Goal: Information Seeking & Learning: Compare options

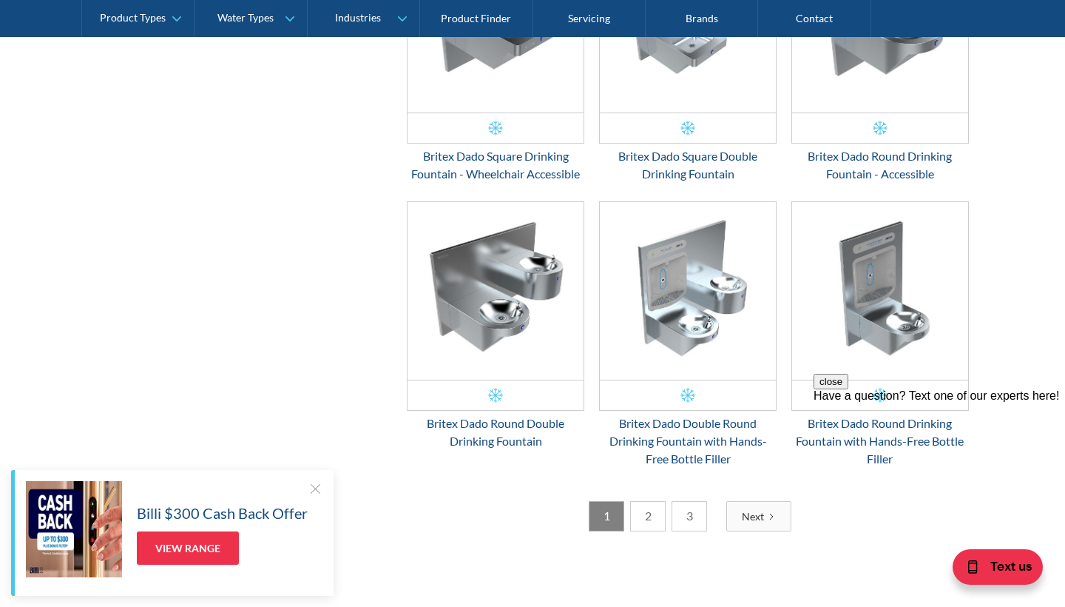
scroll to position [2186, 0]
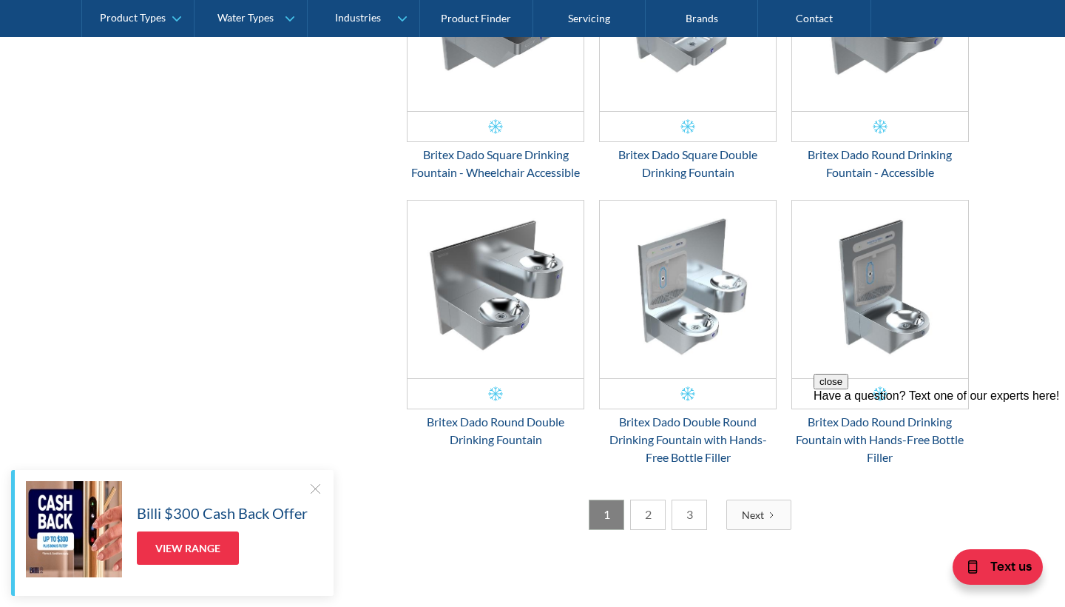
click at [651, 513] on link "2" at bounding box center [648, 514] width 36 height 30
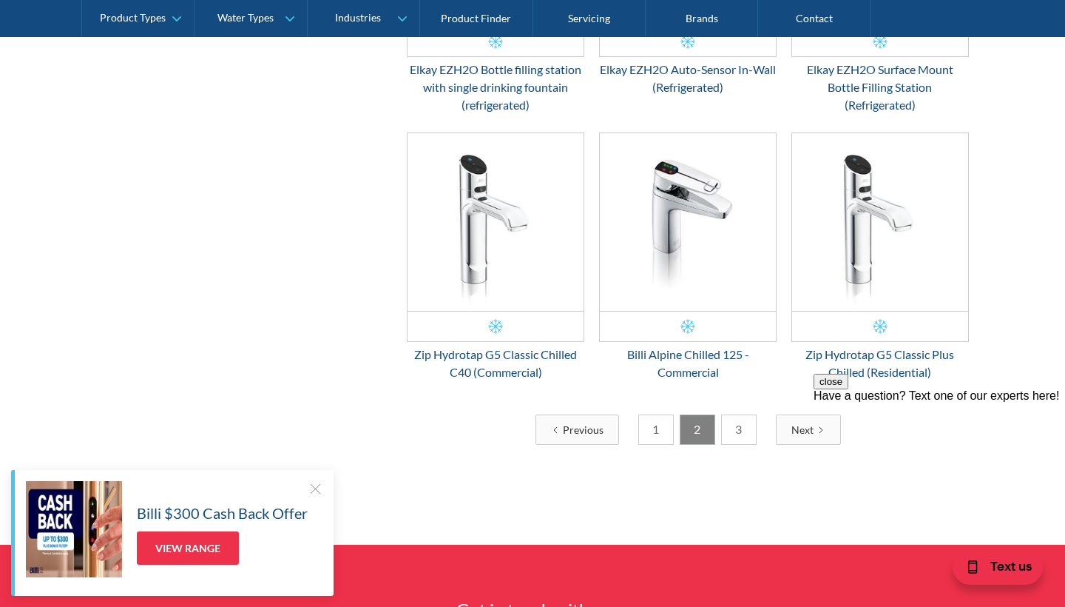
scroll to position [2223, 0]
click at [738, 431] on link "3" at bounding box center [739, 429] width 36 height 30
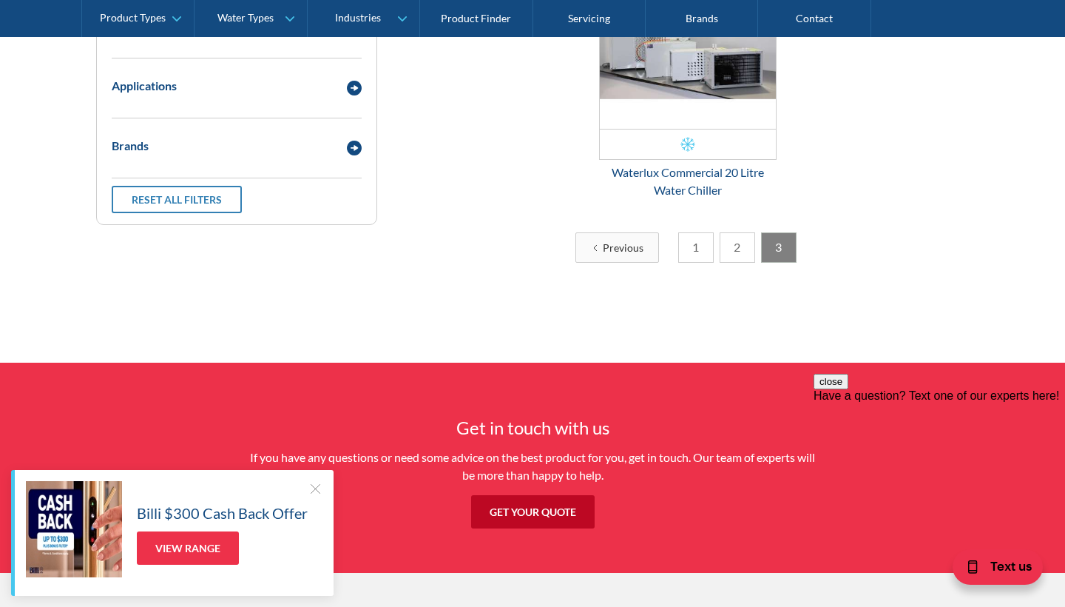
scroll to position [500, 0]
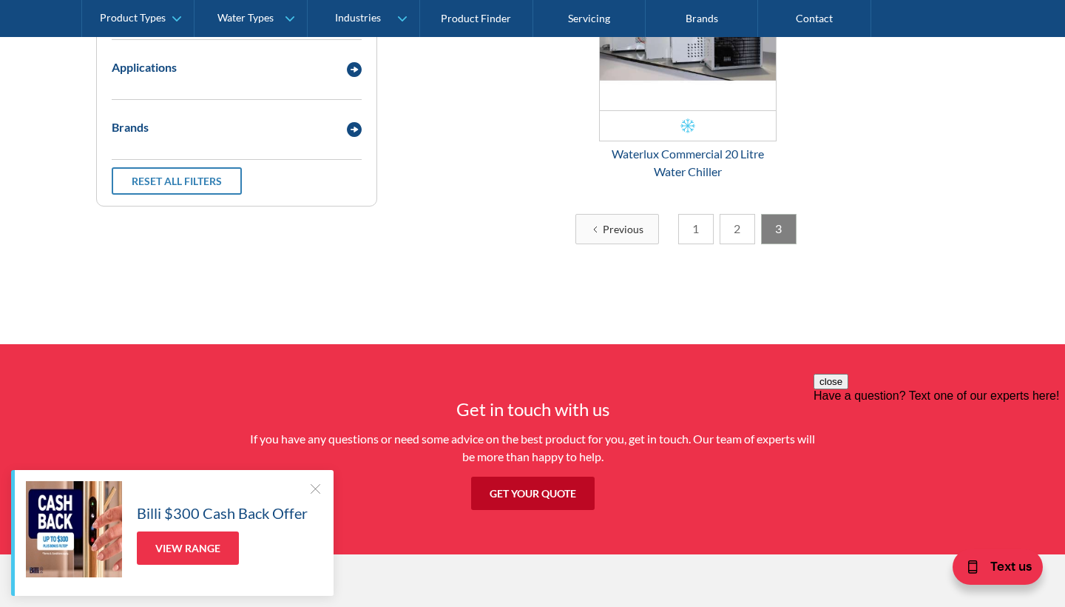
click at [694, 224] on link "1" at bounding box center [696, 229] width 36 height 30
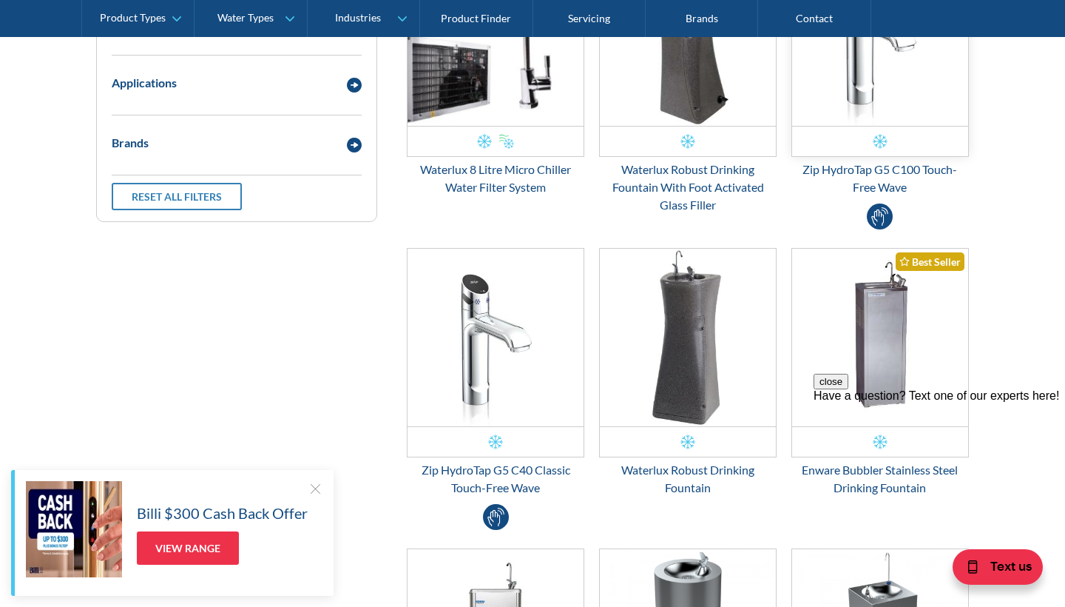
scroll to position [487, 0]
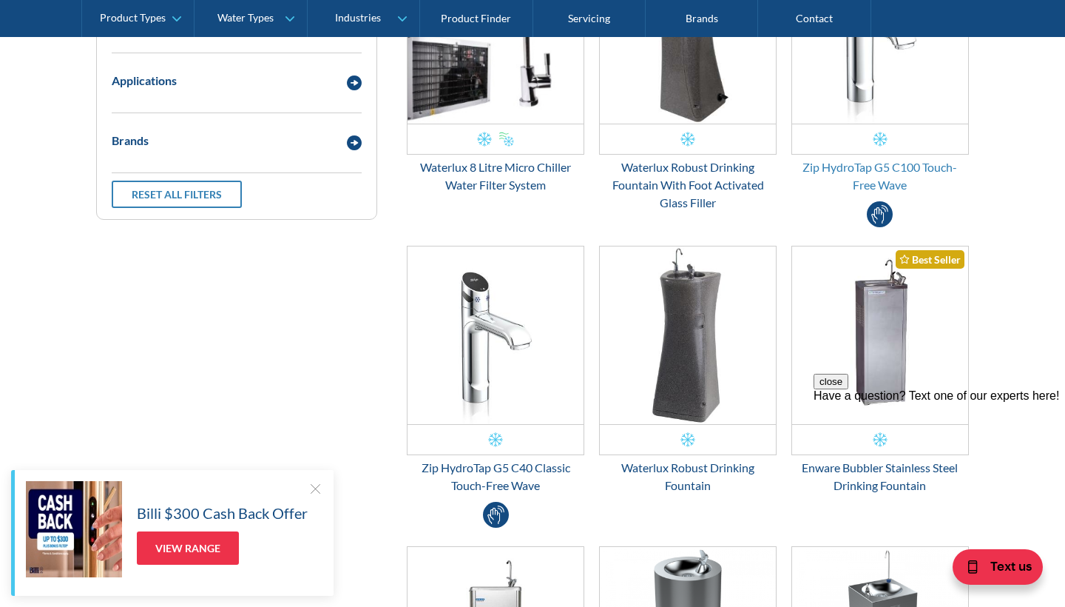
click at [885, 166] on div "Zip HydroTap G5 C100 Touch-Free Wave" at bounding box center [881, 176] width 178 height 36
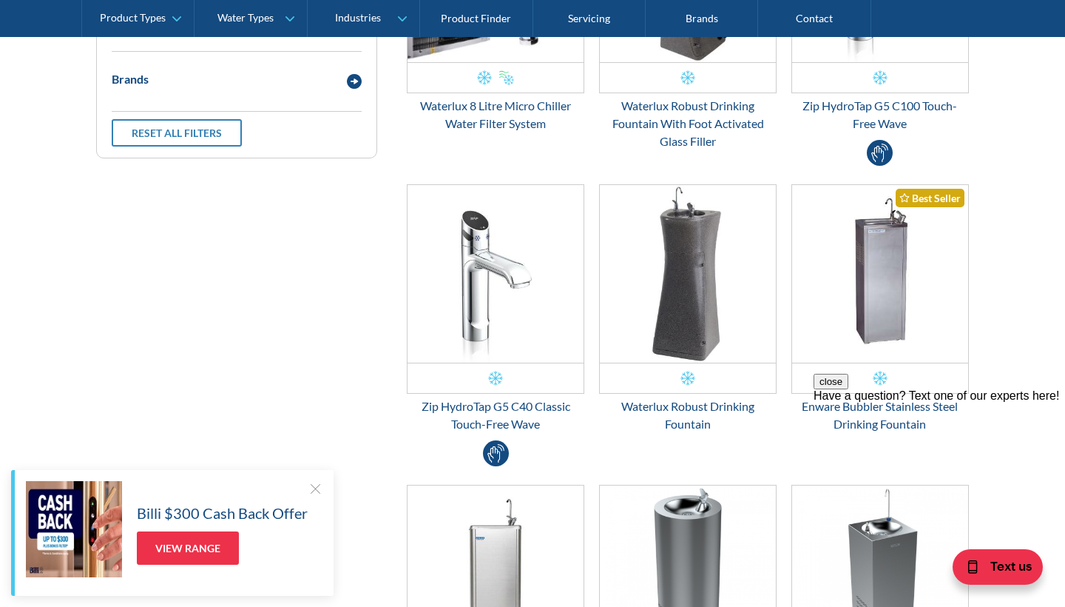
scroll to position [549, 0]
click at [499, 404] on div "Zip HydroTap G5 C40 Classic Touch-Free Wave" at bounding box center [496, 415] width 178 height 36
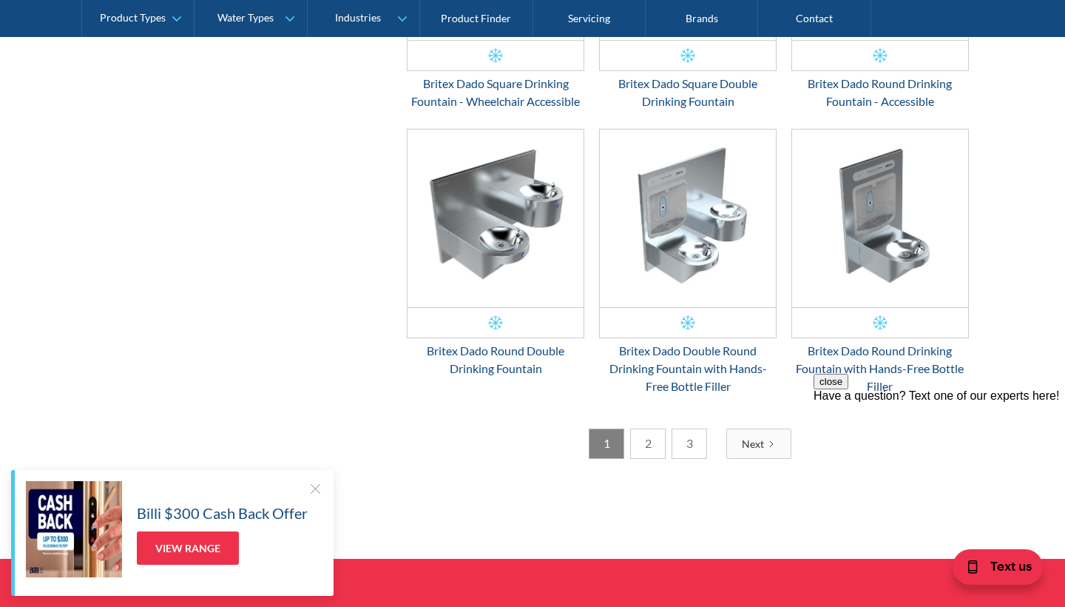
scroll to position [2261, 0]
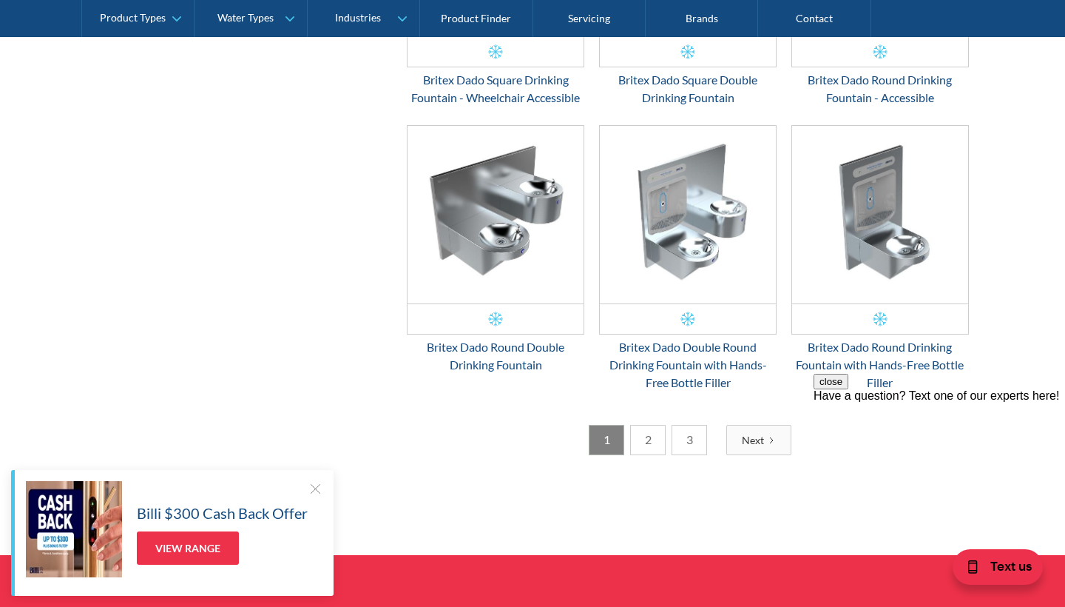
click at [649, 443] on link "2" at bounding box center [648, 440] width 36 height 30
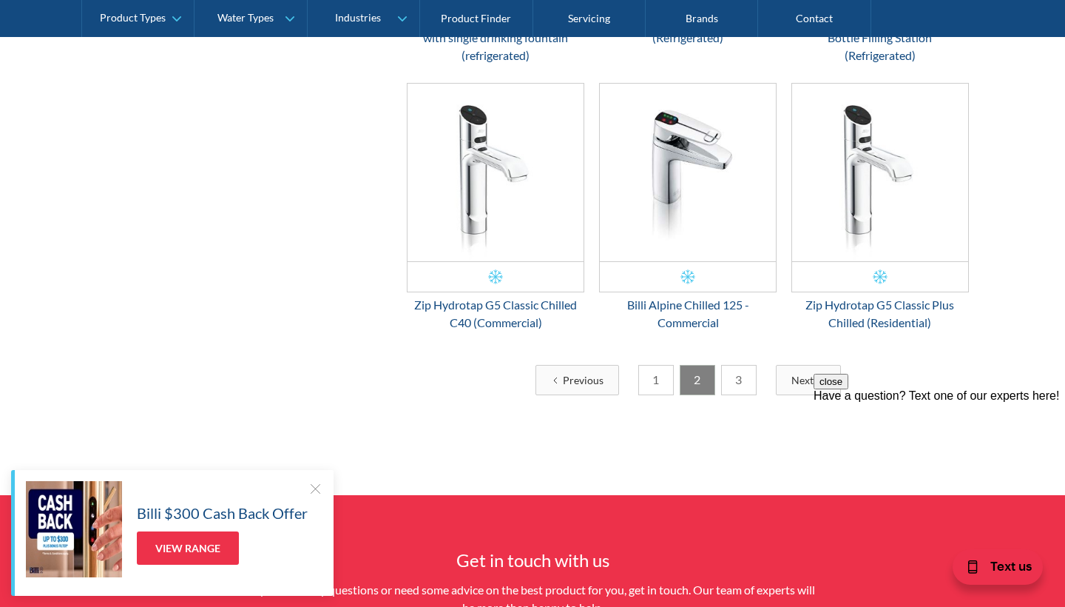
scroll to position [2274, 0]
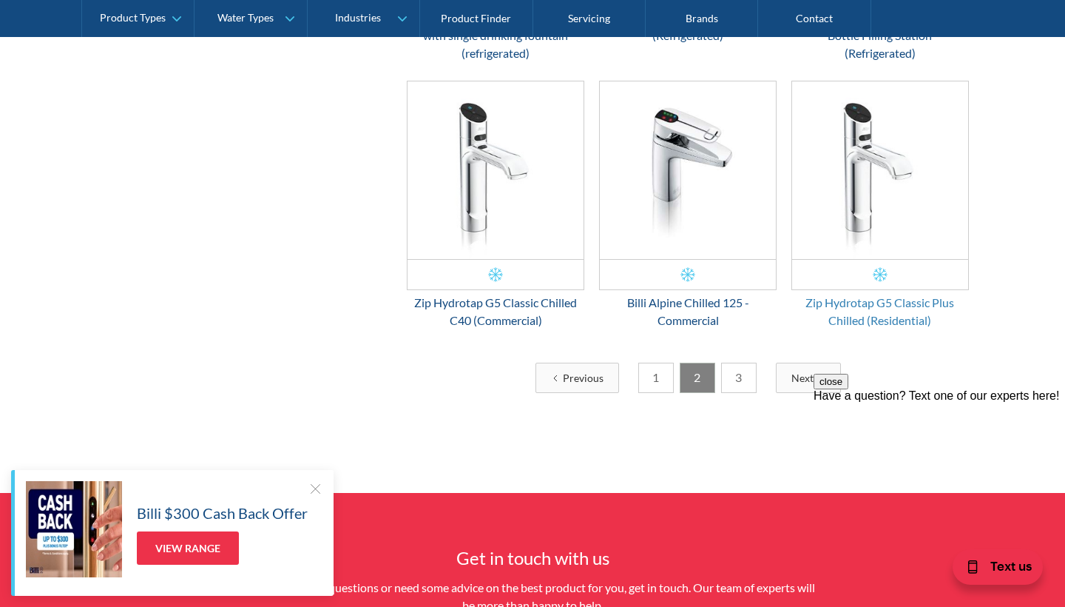
click at [845, 305] on div "Zip Hydrotap G5 Classic Plus Chilled (Residential)" at bounding box center [881, 312] width 178 height 36
click at [660, 301] on div "Billi Alpine Chilled 125 - Commercial" at bounding box center [688, 312] width 178 height 36
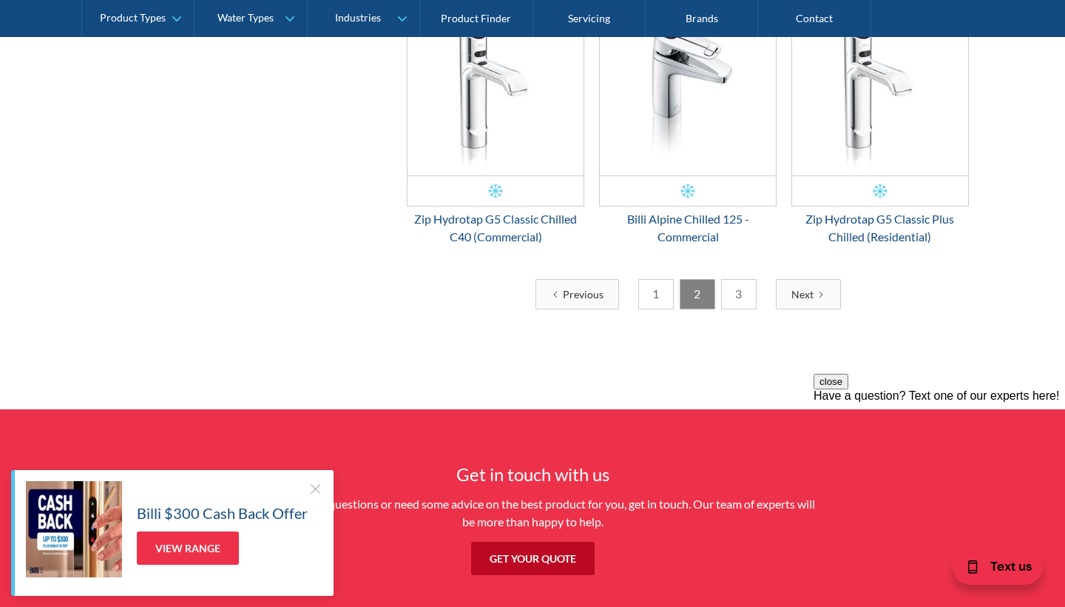
scroll to position [2360, 0]
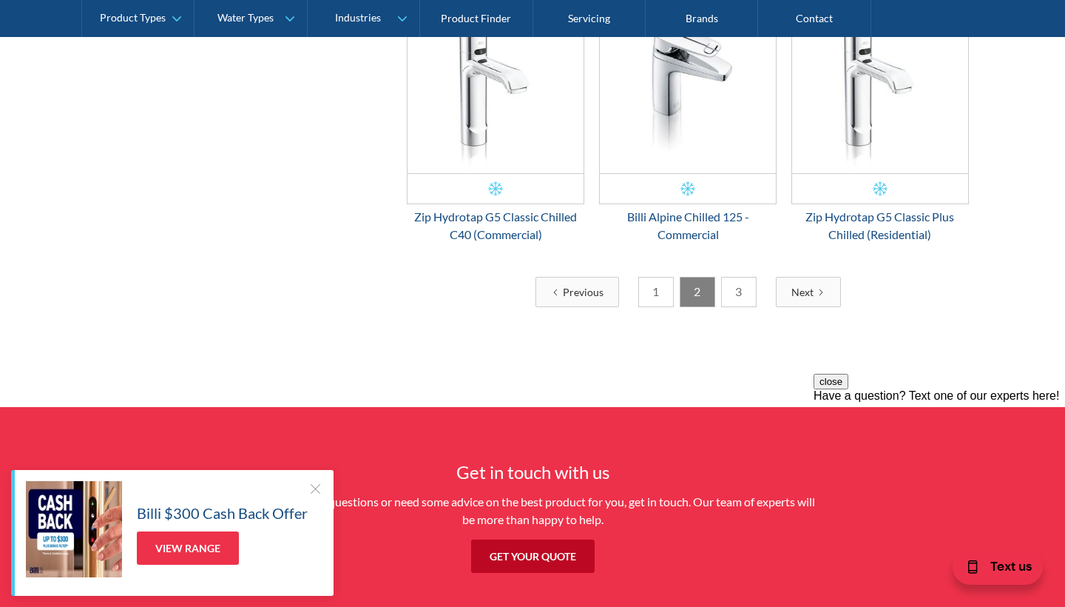
click at [656, 289] on link "1" at bounding box center [657, 292] width 36 height 30
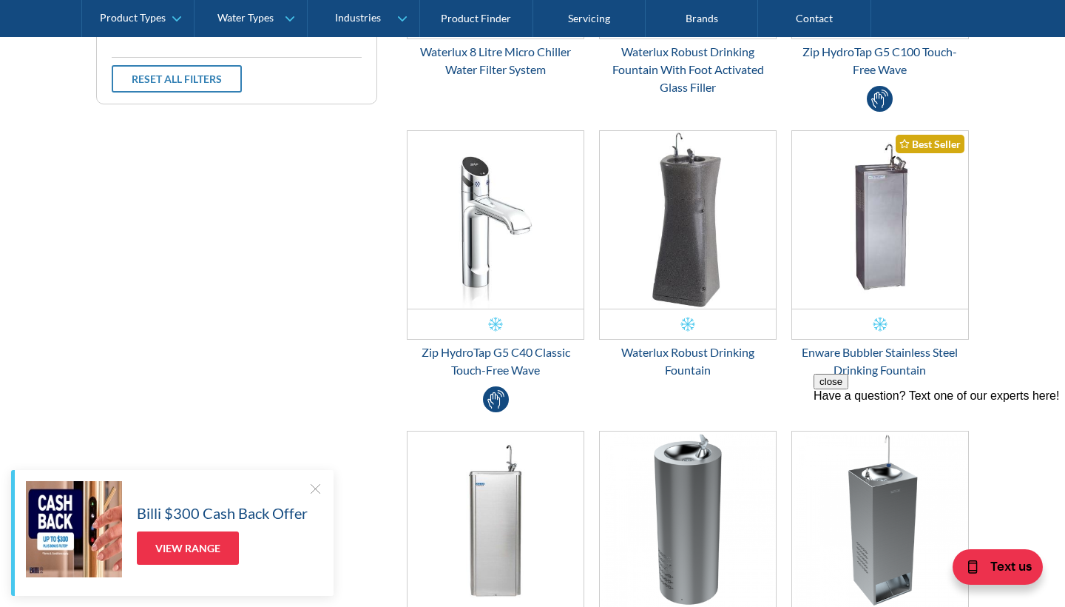
scroll to position [603, 0]
click at [315, 488] on div at bounding box center [315, 488] width 15 height 15
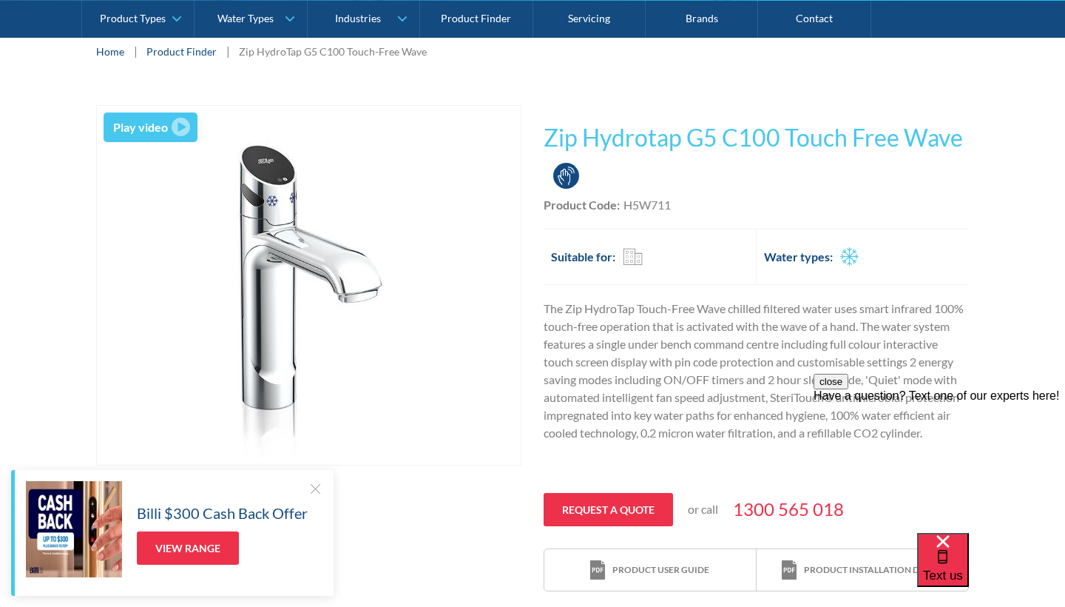
scroll to position [229, 0]
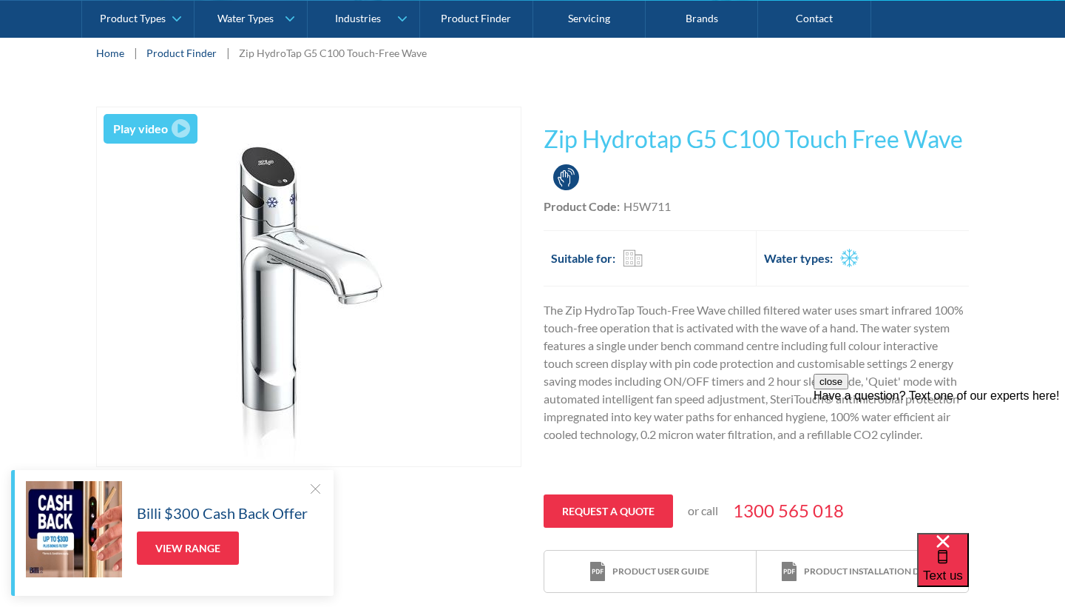
click at [182, 129] on img "open lightbox" at bounding box center [181, 128] width 18 height 18
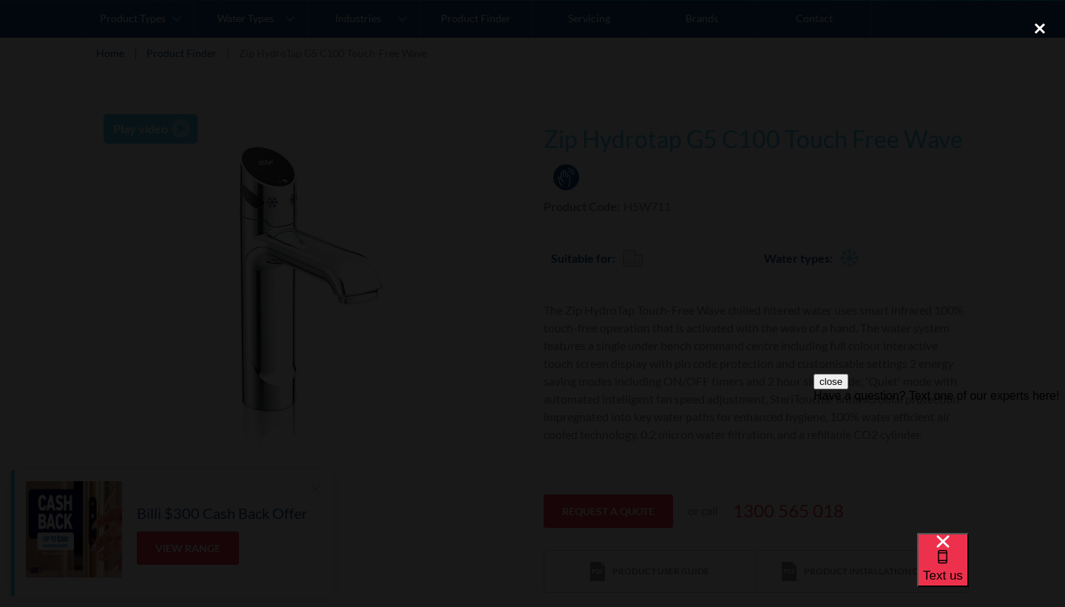
click at [1042, 27] on div "close lightbox" at bounding box center [1040, 28] width 50 height 33
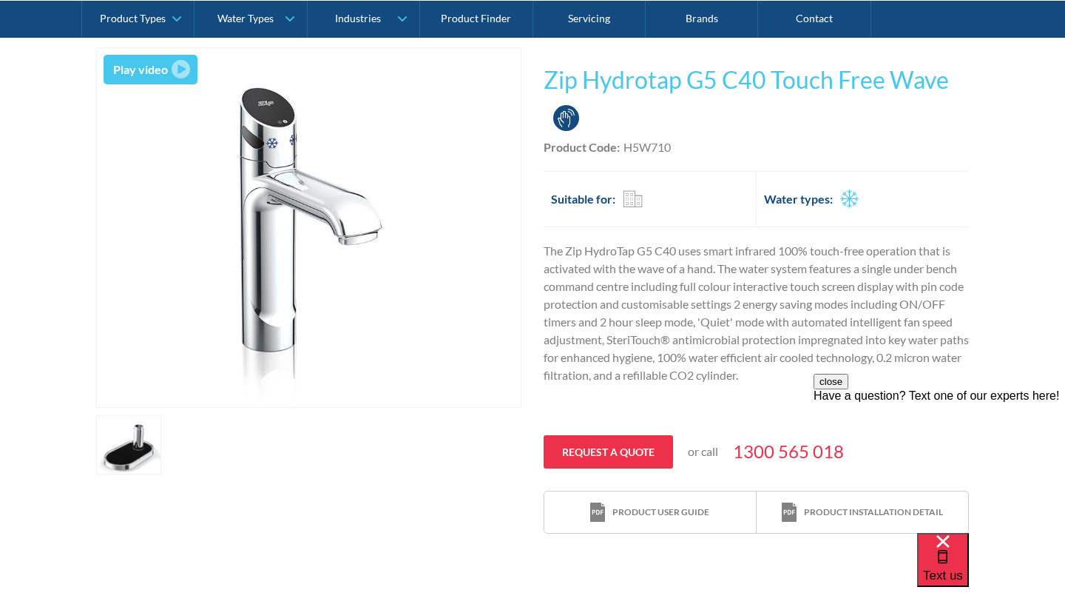
scroll to position [289, 0]
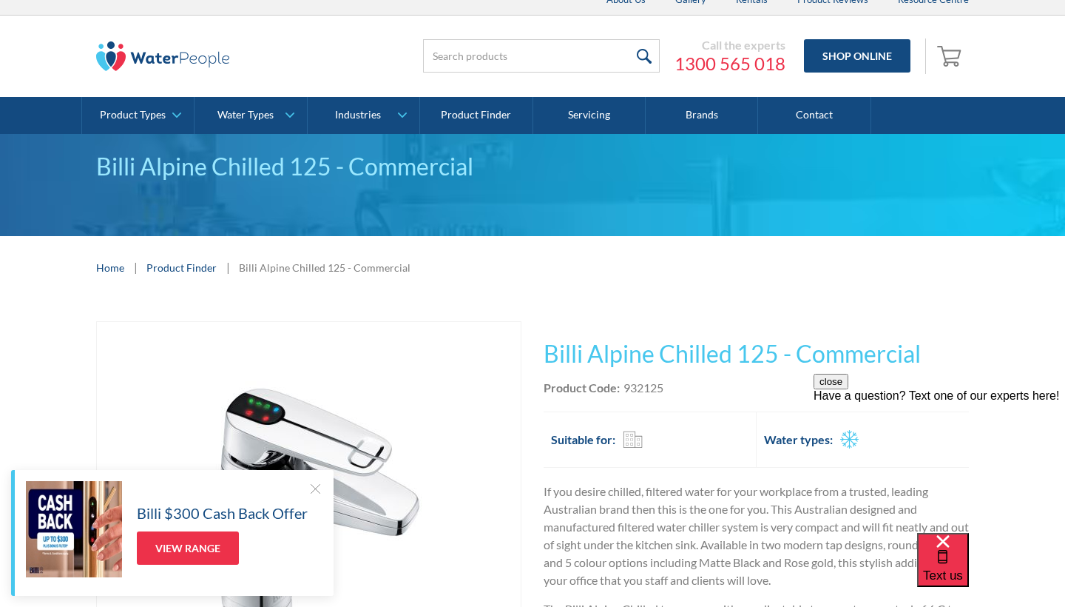
scroll to position [13, 0]
